Goal: Task Accomplishment & Management: Complete application form

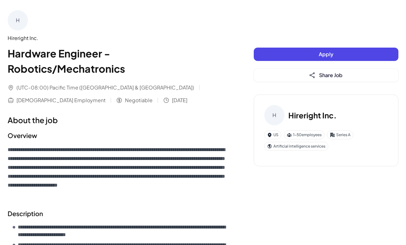
click at [306, 54] on button "Apply" at bounding box center [326, 54] width 145 height 13
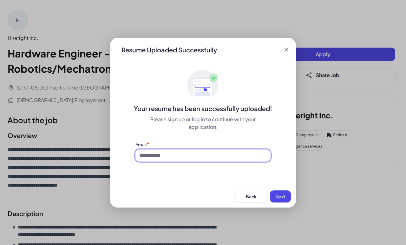
click at [188, 157] on input at bounding box center [202, 155] width 135 height 12
type input "**********"
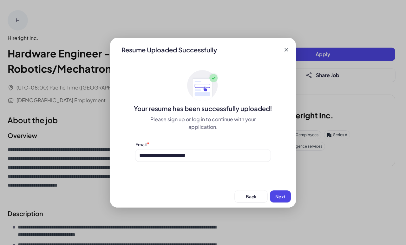
click at [281, 204] on div "Back Next" at bounding box center [203, 196] width 186 height 23
click at [281, 198] on span "Next" at bounding box center [280, 196] width 10 height 6
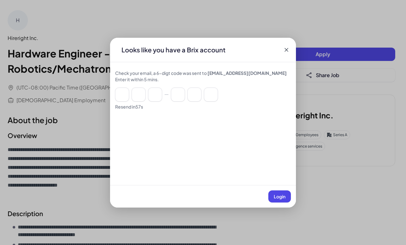
click at [285, 50] on icon at bounding box center [286, 50] width 6 height 6
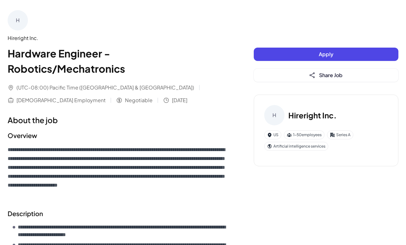
click at [17, 38] on div "Hireright Inc." at bounding box center [118, 38] width 221 height 8
click at [90, 46] on h1 "Hardware Engineer - Robotics/Mechatronics" at bounding box center [118, 61] width 221 height 30
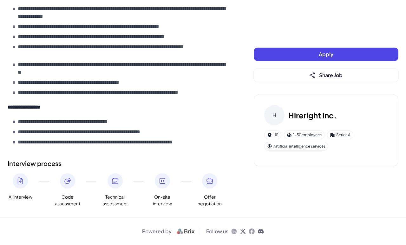
click at [300, 116] on h3 "Hireright Inc." at bounding box center [312, 114] width 48 height 11
drag, startPoint x: 300, startPoint y: 116, endPoint x: 327, endPoint y: 112, distance: 27.5
click at [327, 112] on h3 "Hireright Inc." at bounding box center [312, 114] width 48 height 11
